Goal: Use online tool/utility

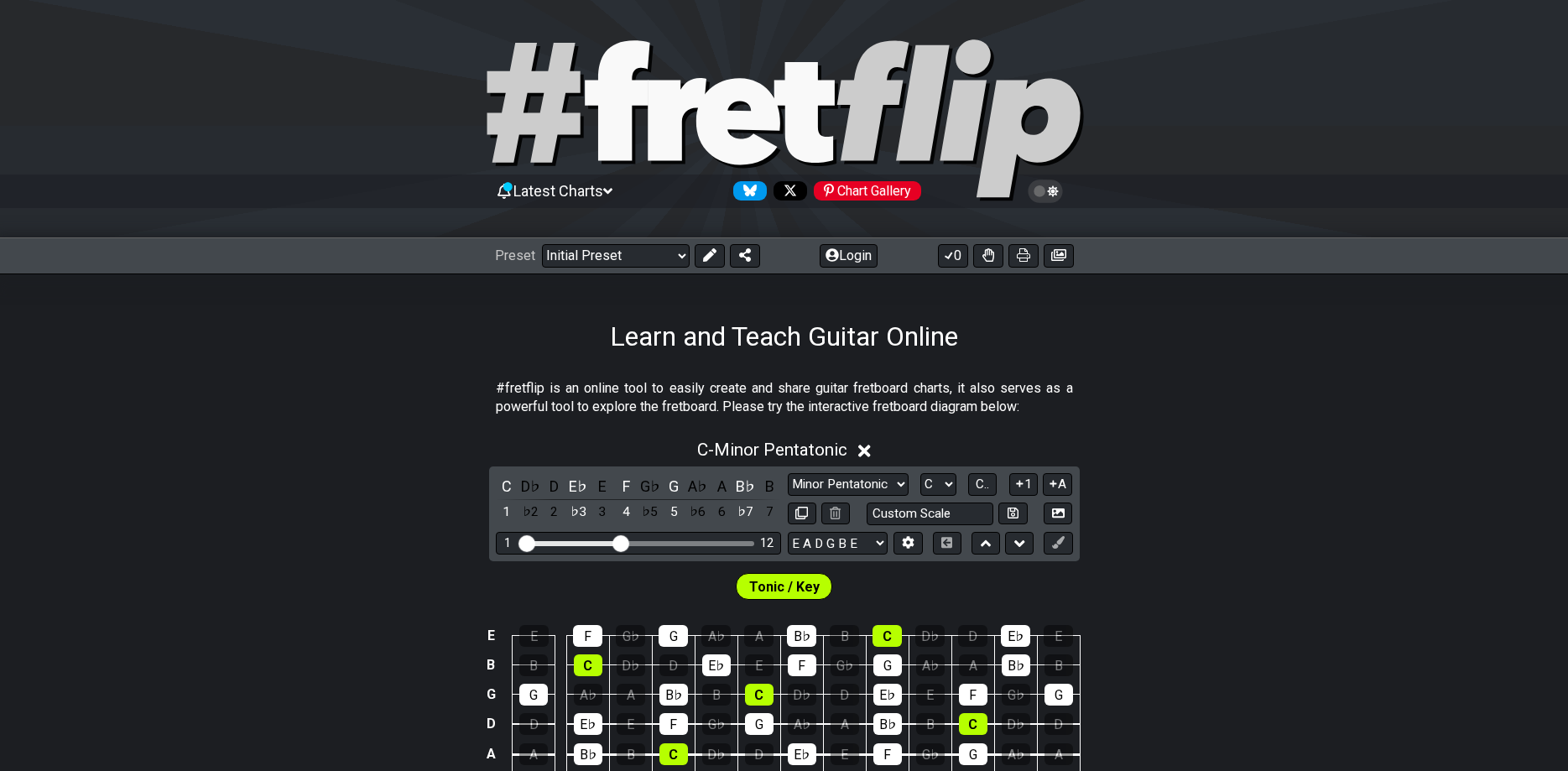
scroll to position [86, 0]
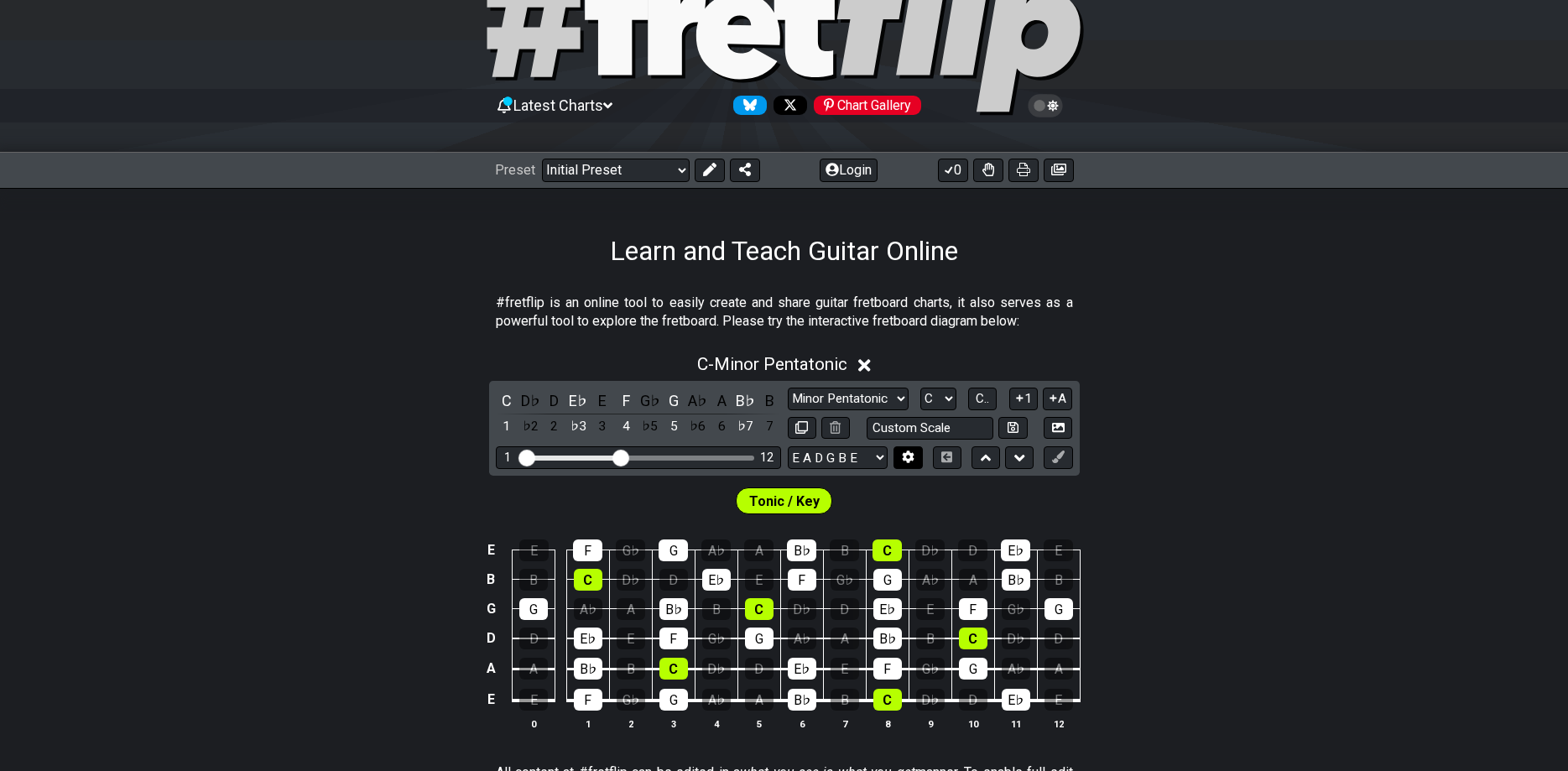
click at [921, 457] on button at bounding box center [908, 457] width 29 height 23
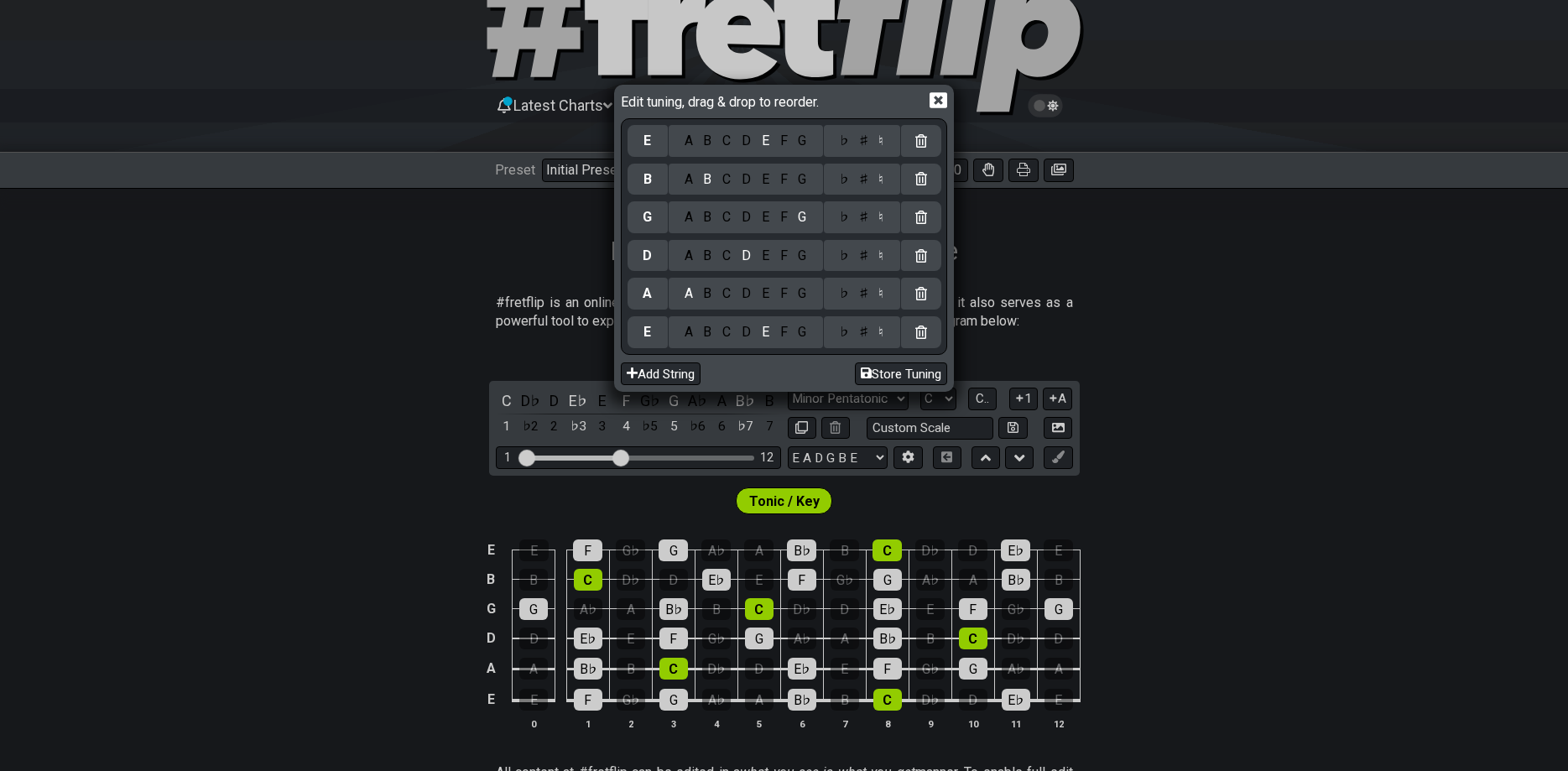
click at [686, 336] on div "A" at bounding box center [688, 332] width 19 height 18
click at [770, 297] on div "E" at bounding box center [764, 293] width 18 height 18
click at [803, 302] on div "G" at bounding box center [803, 293] width 19 height 18
click at [788, 293] on div "F" at bounding box center [784, 293] width 18 height 18
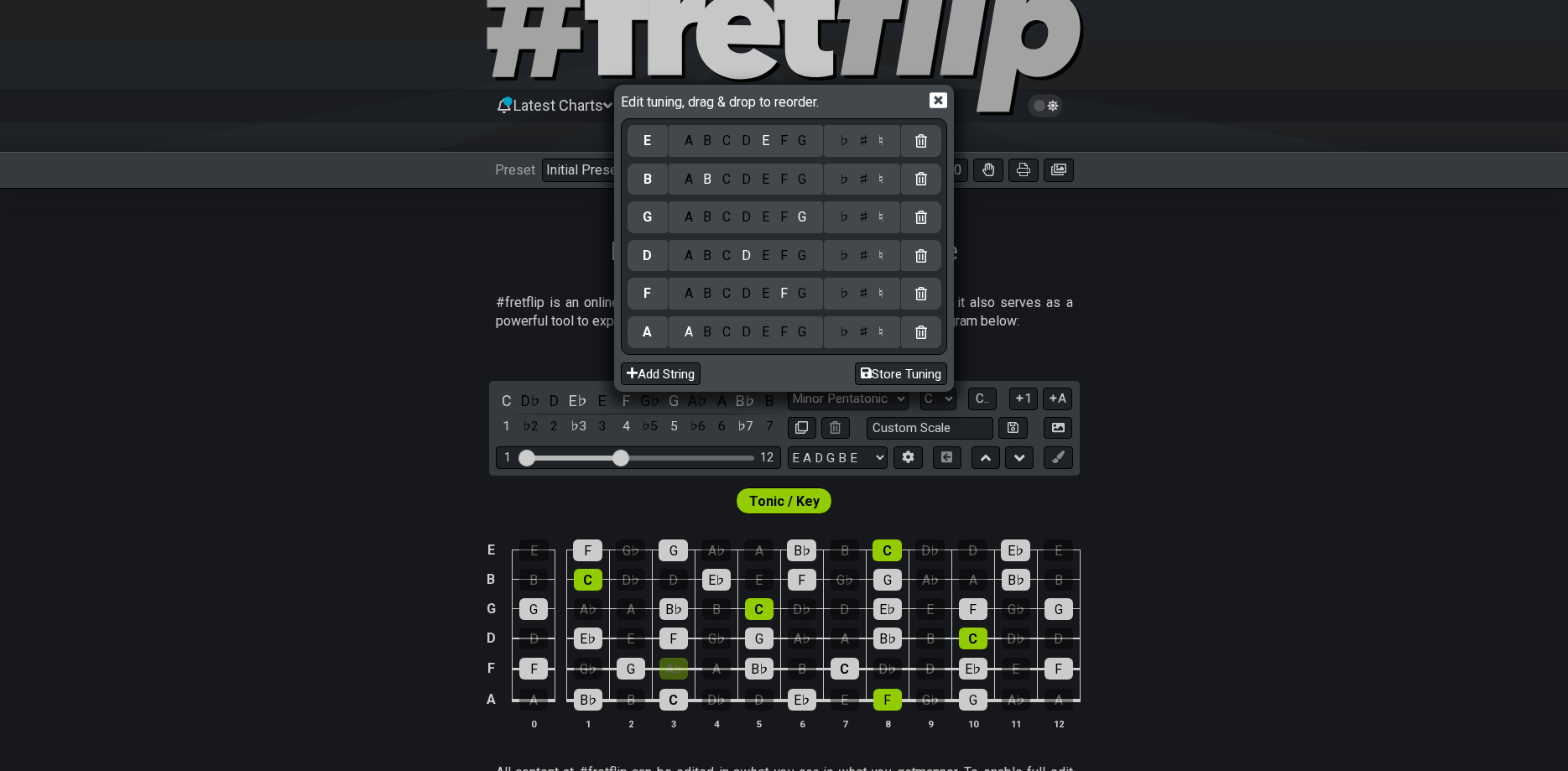
click at [862, 290] on div "♯" at bounding box center [863, 293] width 20 height 18
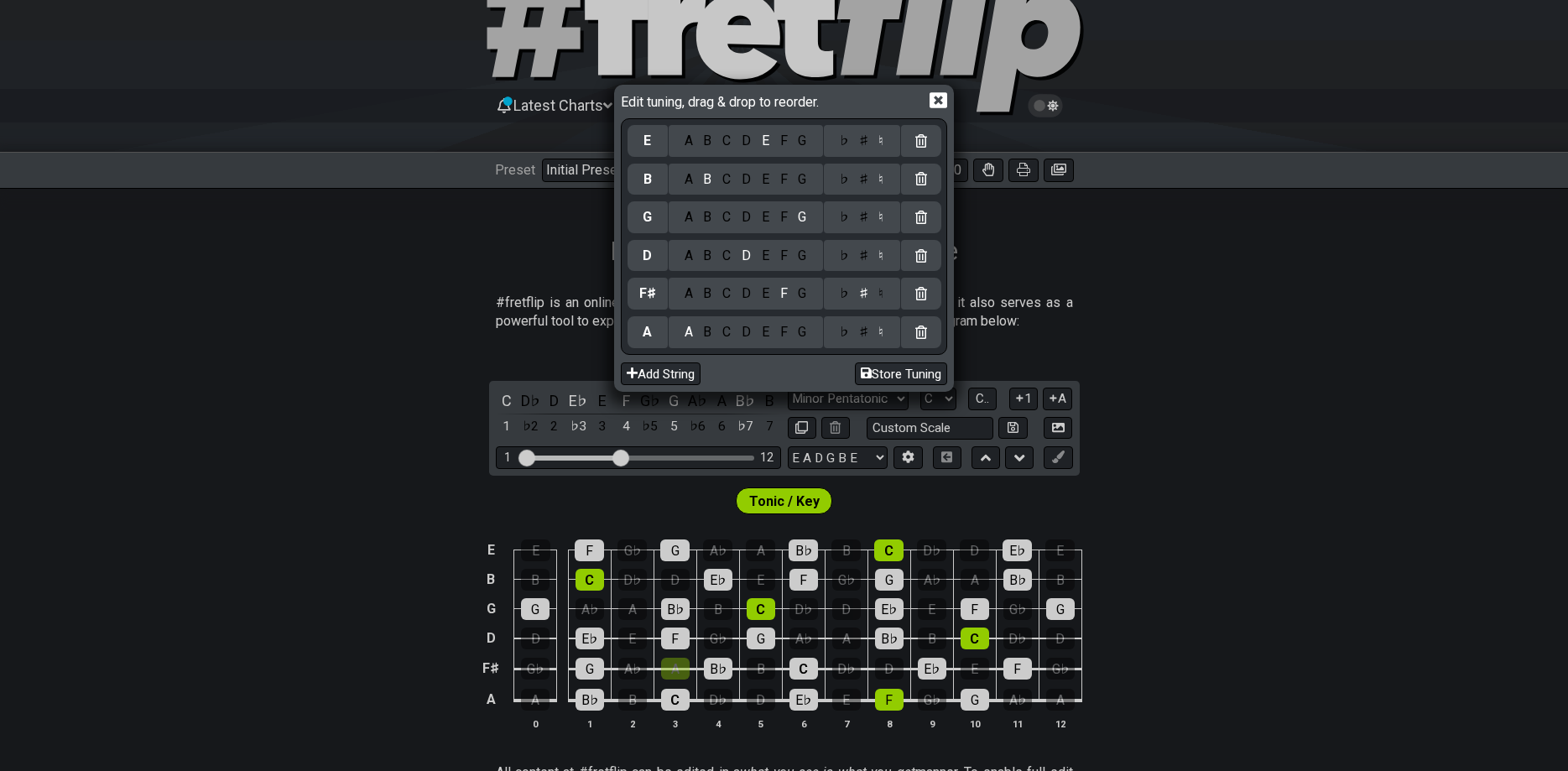
click at [865, 299] on div "♯" at bounding box center [863, 293] width 20 height 18
click at [863, 295] on div "♯" at bounding box center [863, 293] width 20 height 18
click at [771, 301] on div "E" at bounding box center [764, 293] width 18 height 18
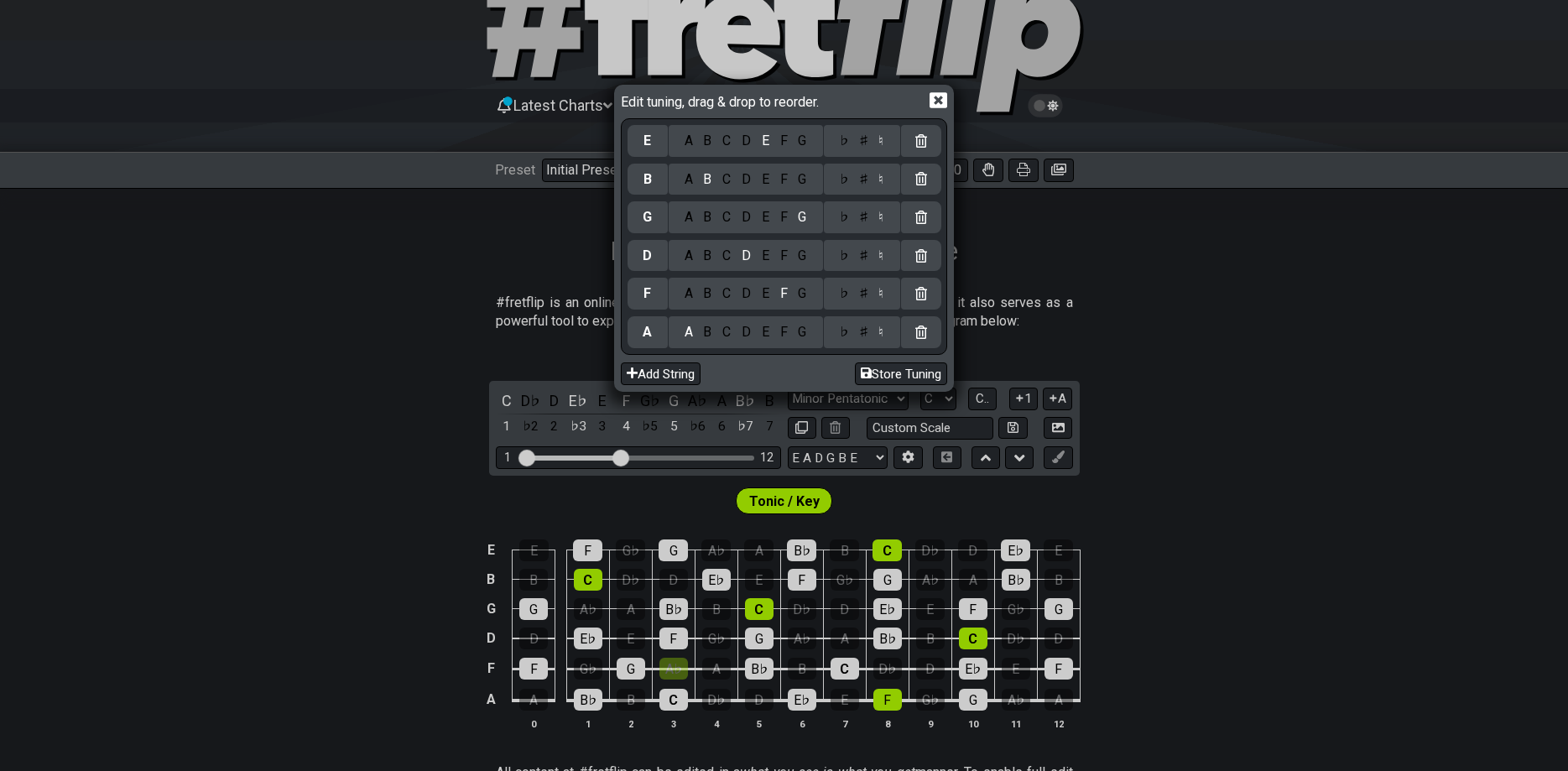
click at [762, 294] on div "E" at bounding box center [764, 293] width 18 height 18
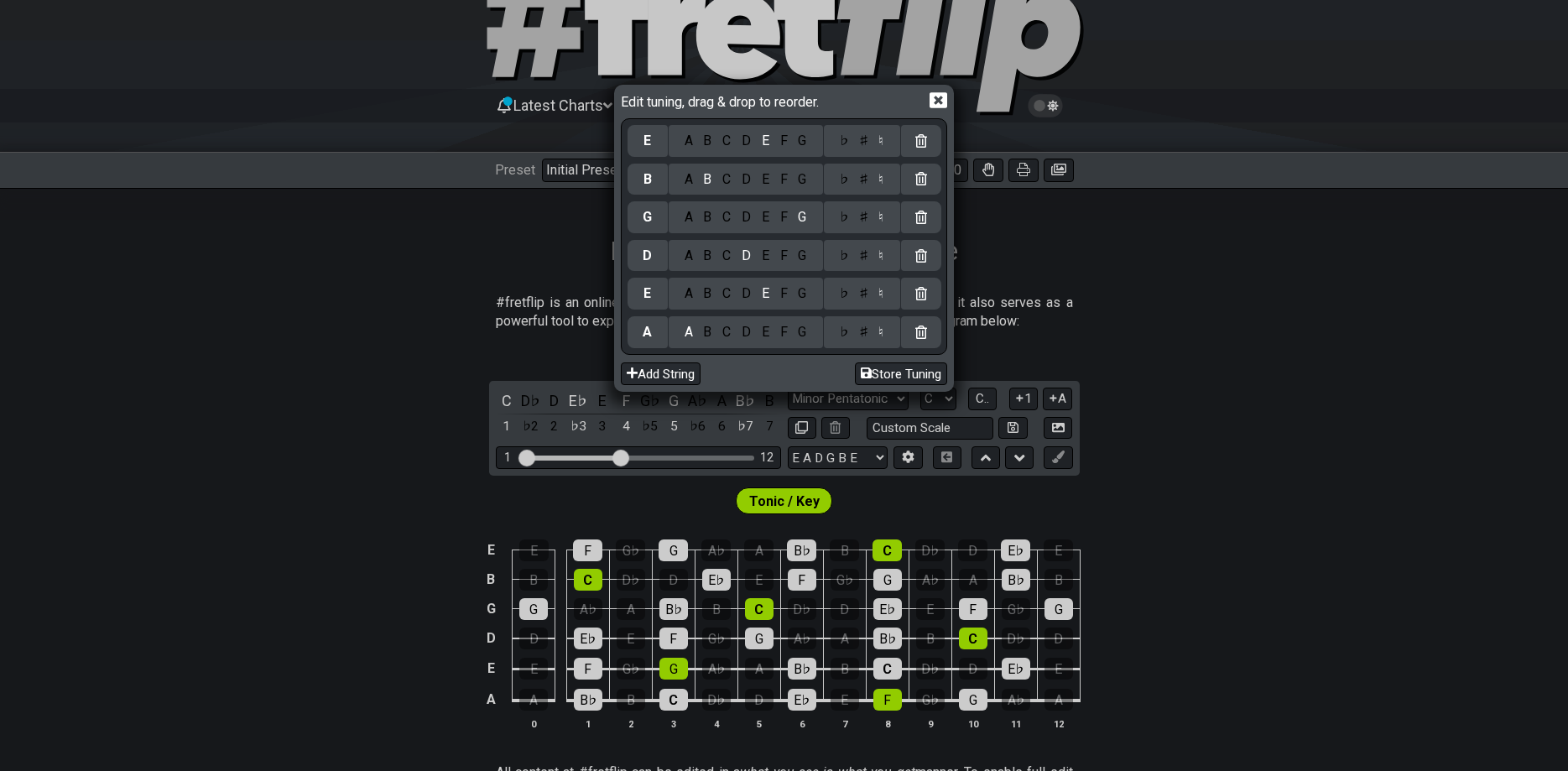
click at [690, 262] on div "A" at bounding box center [688, 256] width 19 height 18
click at [897, 381] on button "Store Tuning" at bounding box center [901, 373] width 92 height 23
click at [893, 368] on button "Store Tuning" at bounding box center [901, 373] width 92 height 23
click at [933, 102] on icon at bounding box center [939, 100] width 17 height 16
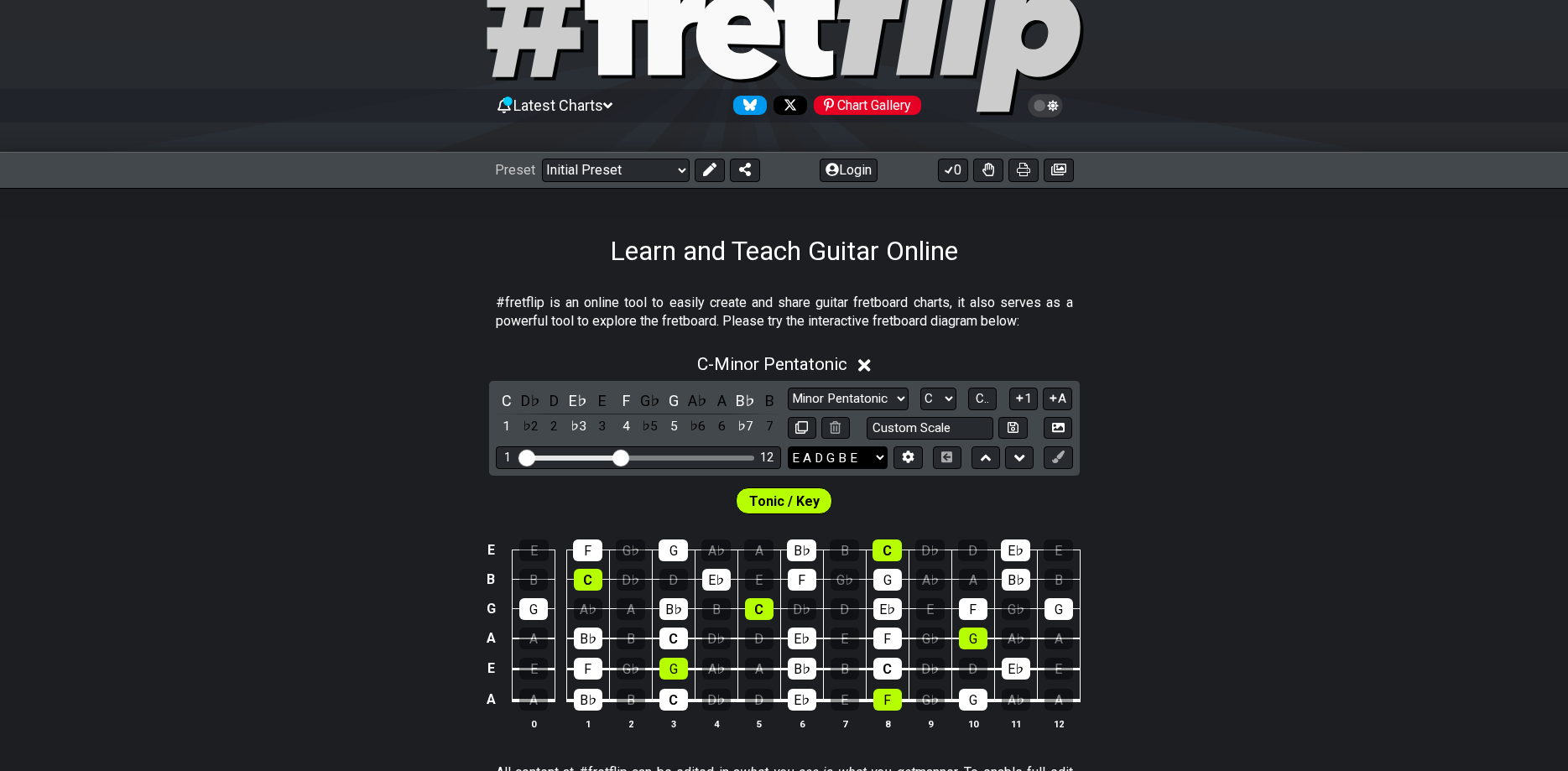
click at [964, 399] on div "Minor Pentatonic Click to edit Minor Pentatonic Major Pentatonic Minor Blues Ma…" at bounding box center [930, 398] width 285 height 23
select select "E"
click option "E" at bounding box center [0, 0] width 0 height 0
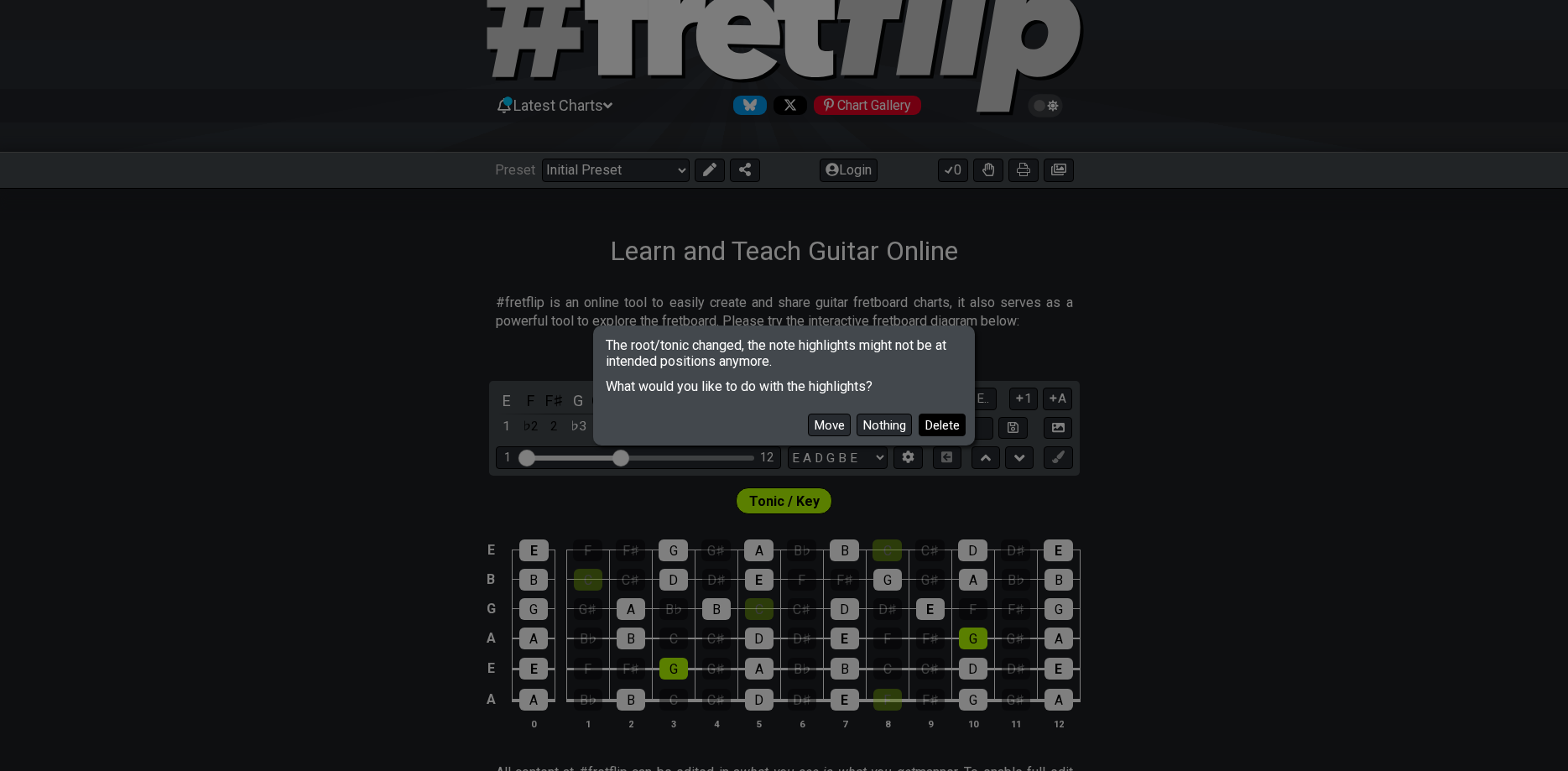
click at [946, 424] on button "Delete" at bounding box center [942, 424] width 47 height 23
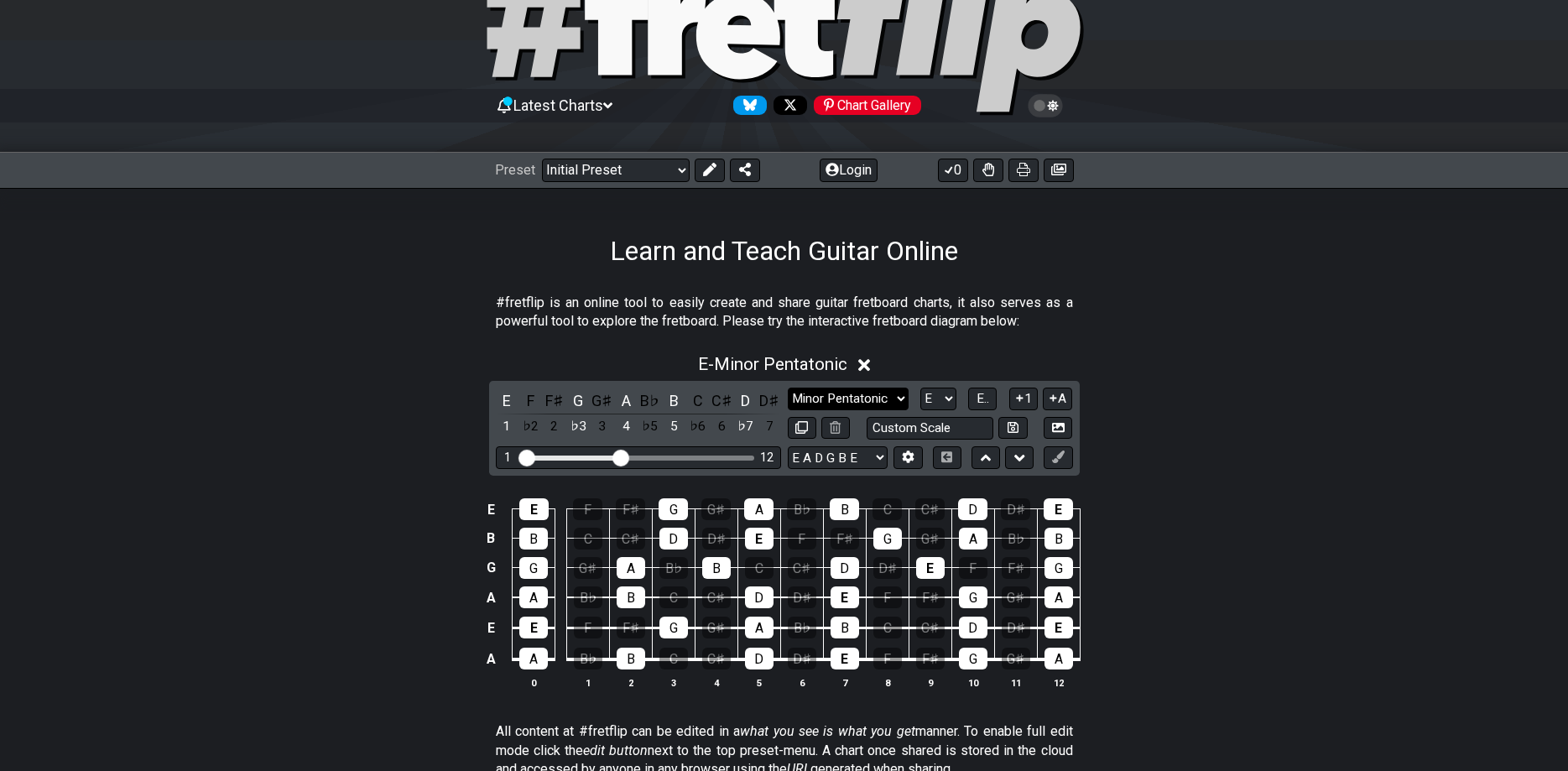
click at [788, 387] on select "Minor Pentatonic Click to edit Minor Pentatonic Major Pentatonic Minor Blues Ma…" at bounding box center [848, 398] width 120 height 23
select select "Minor / Aeolian"
click option "Minor / Aeolian" at bounding box center [0, 0] width 0 height 0
